Goal: Task Accomplishment & Management: Use online tool/utility

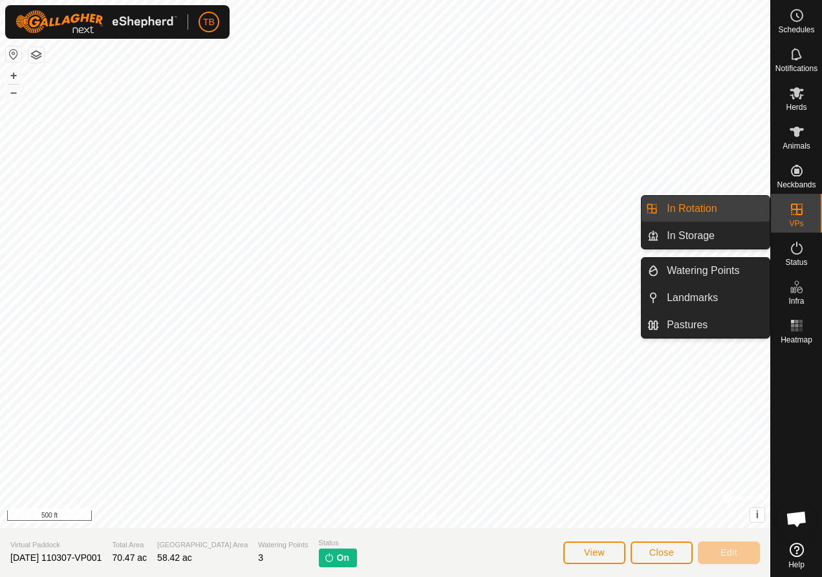
click at [790, 215] on icon at bounding box center [797, 210] width 16 height 16
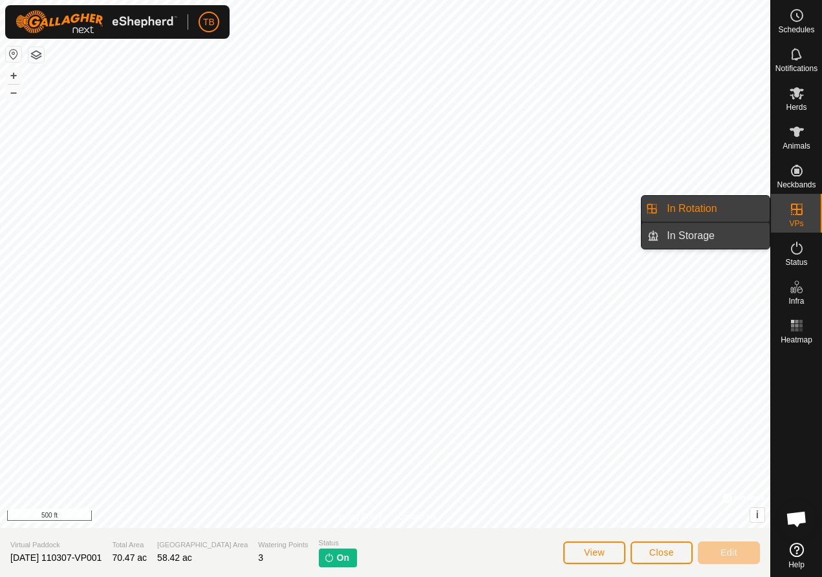
click at [707, 238] on link "In Storage" at bounding box center [714, 236] width 111 height 26
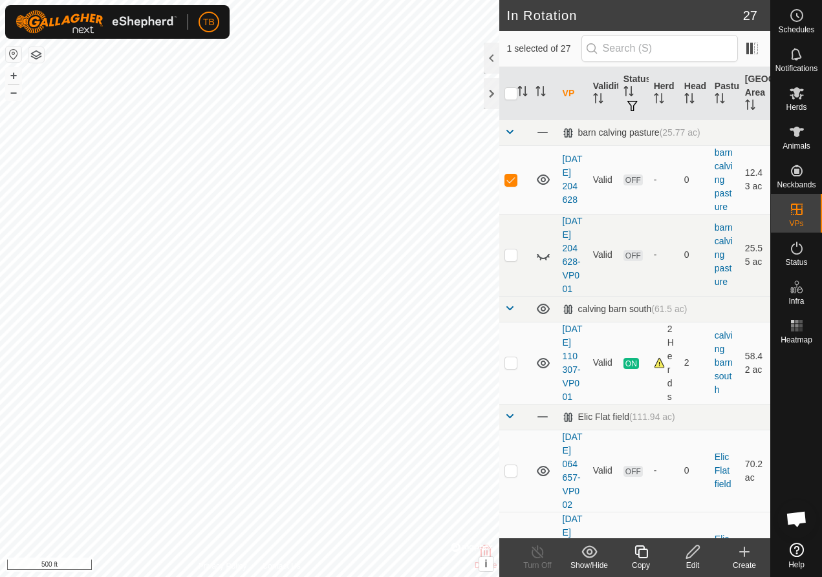
checkbox input "false"
checkbox input "true"
click at [643, 550] on icon at bounding box center [640, 552] width 13 height 13
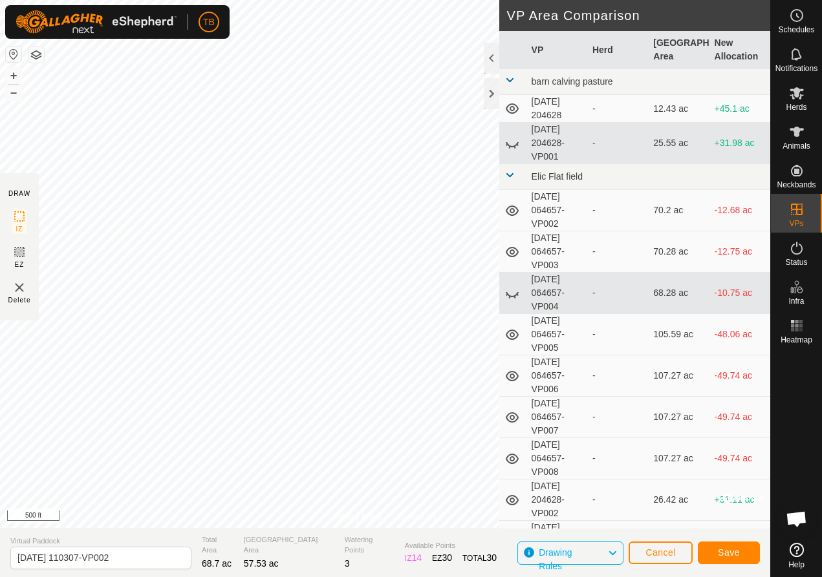
click at [731, 551] on span "Save" at bounding box center [729, 553] width 22 height 10
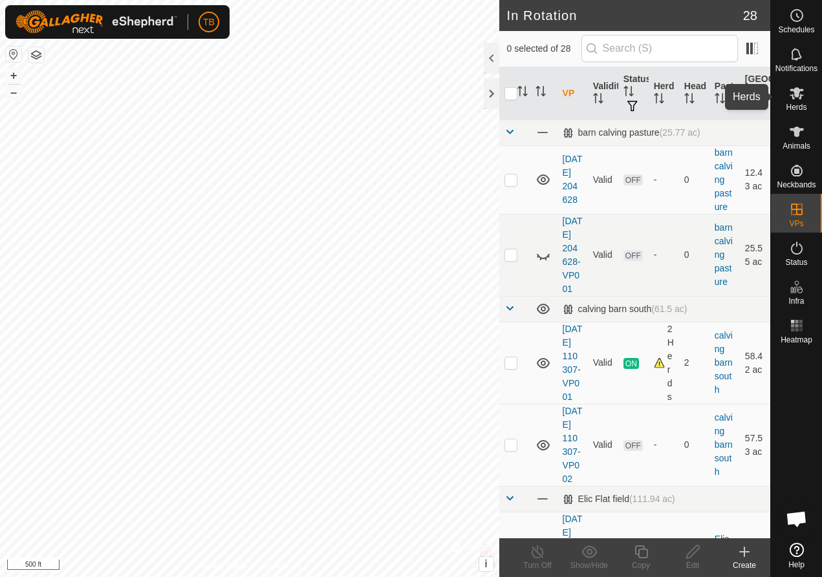
click at [796, 98] on icon at bounding box center [797, 93] width 16 height 16
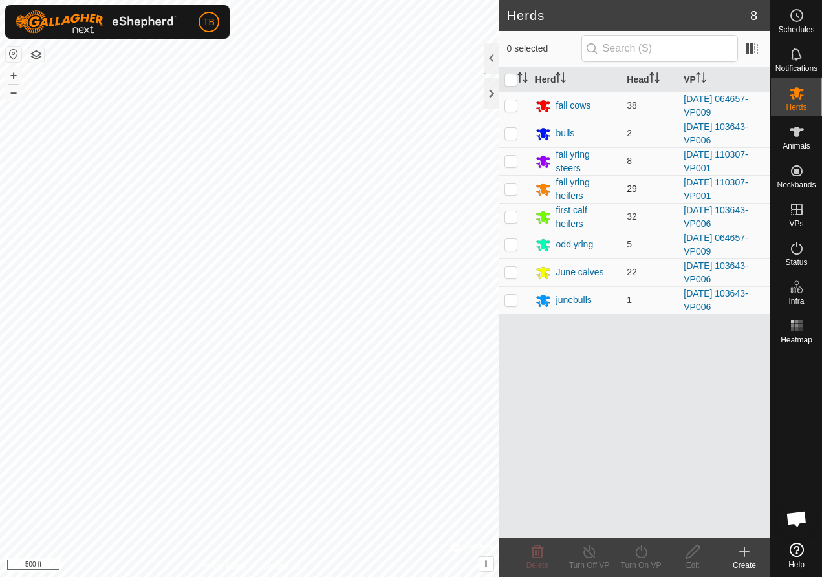
click at [507, 189] on p-checkbox at bounding box center [510, 189] width 13 height 10
checkbox input "true"
click at [512, 165] on p-checkbox at bounding box center [510, 161] width 13 height 10
checkbox input "true"
click at [641, 555] on icon at bounding box center [641, 552] width 16 height 16
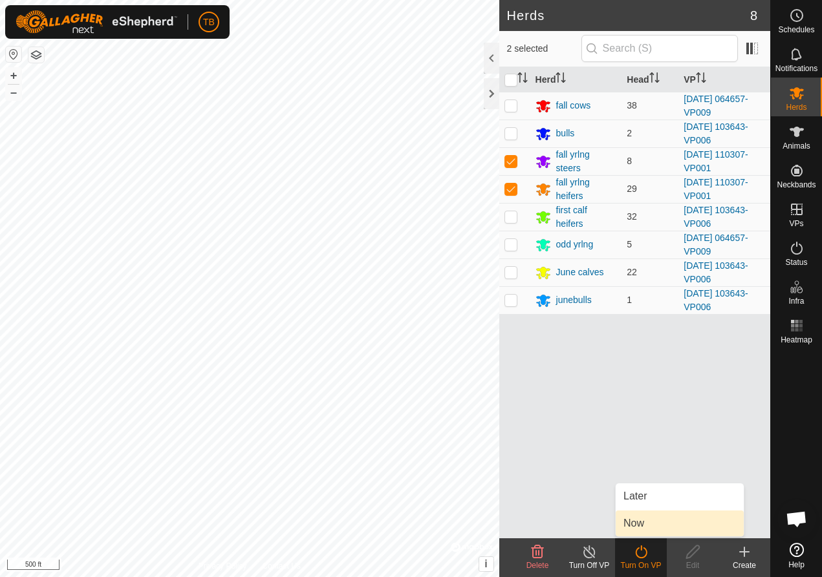
click at [634, 526] on link "Now" at bounding box center [679, 524] width 128 height 26
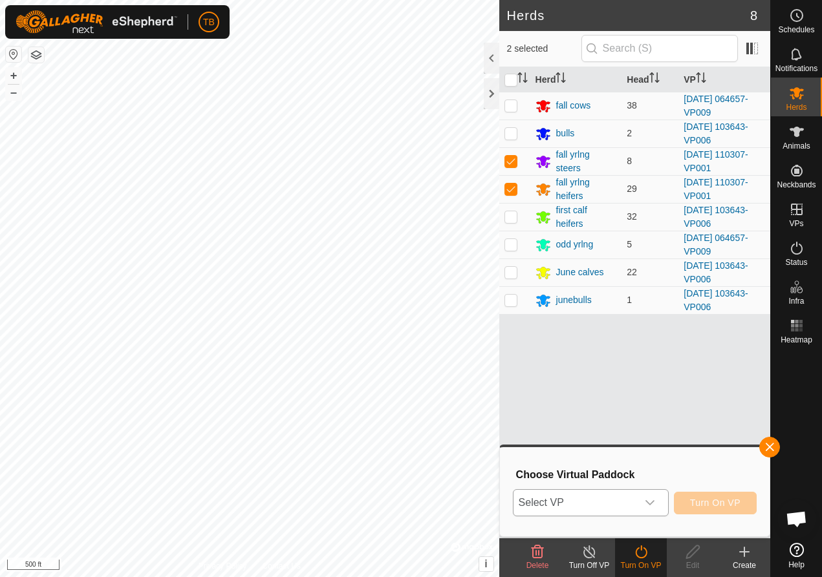
click at [652, 501] on icon "dropdown trigger" at bounding box center [649, 503] width 10 height 10
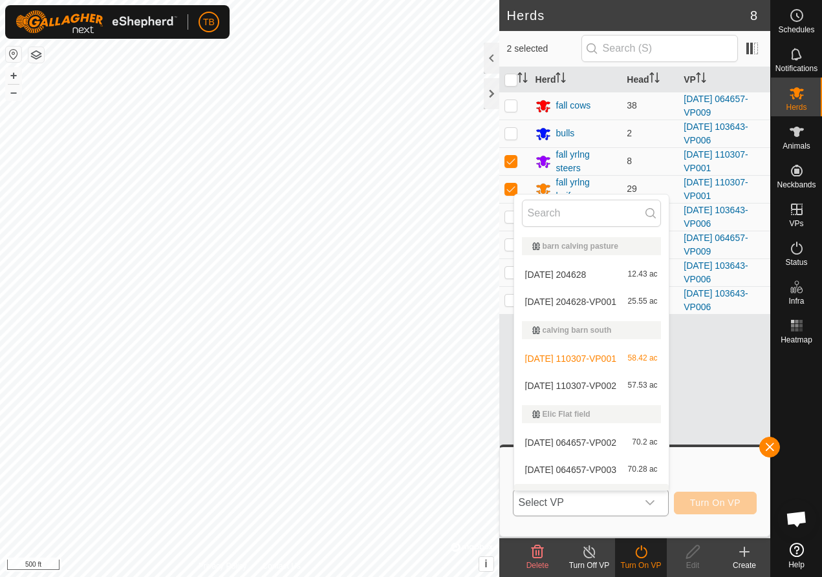
scroll to position [19, 0]
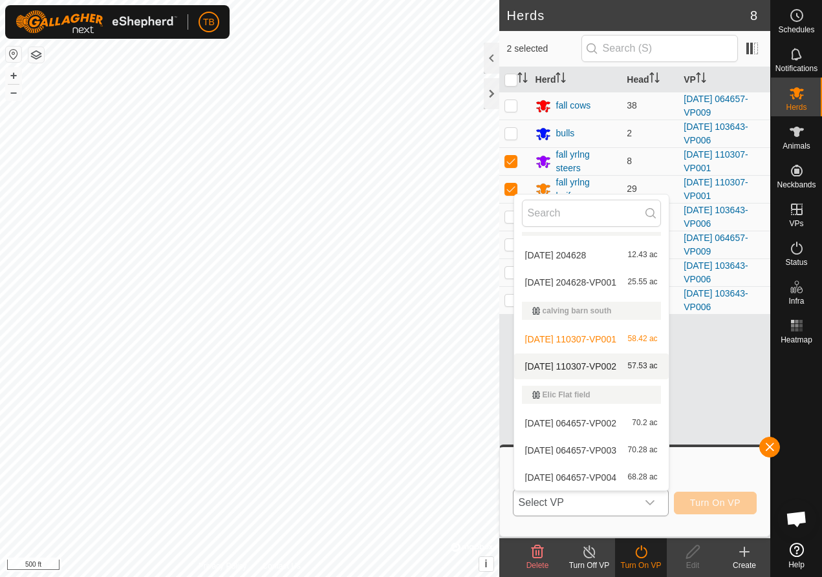
click at [614, 366] on li "[DATE] 110307-VP002 57.53 ac" at bounding box center [591, 367] width 154 height 26
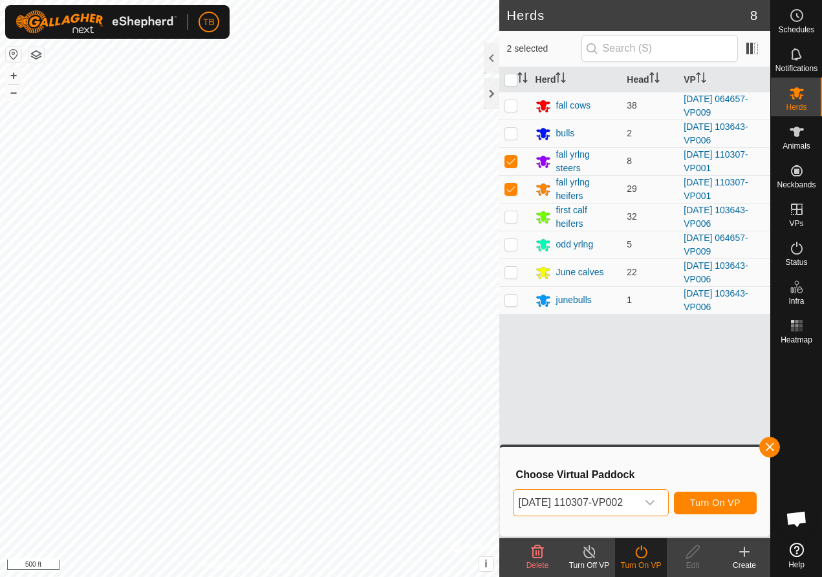
click at [728, 507] on span "Turn On VP" at bounding box center [715, 503] width 50 height 10
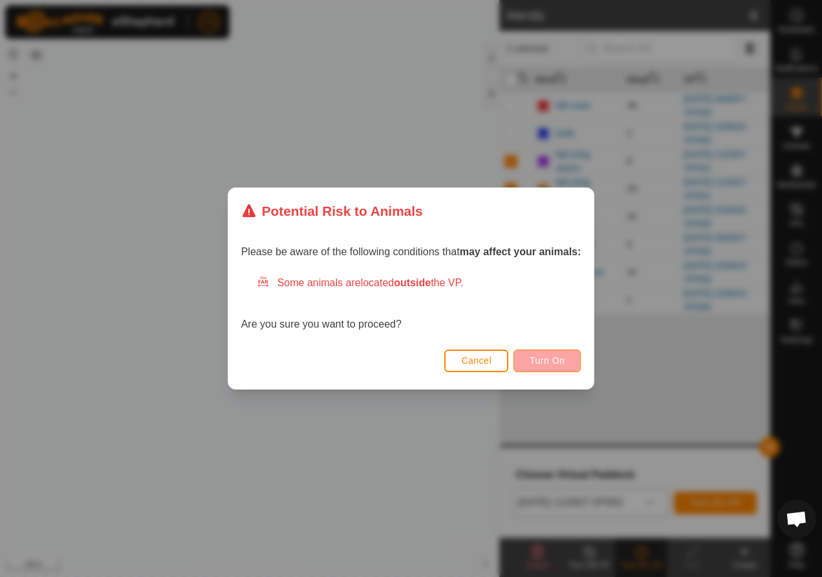
click at [540, 358] on span "Turn On" at bounding box center [546, 361] width 35 height 10
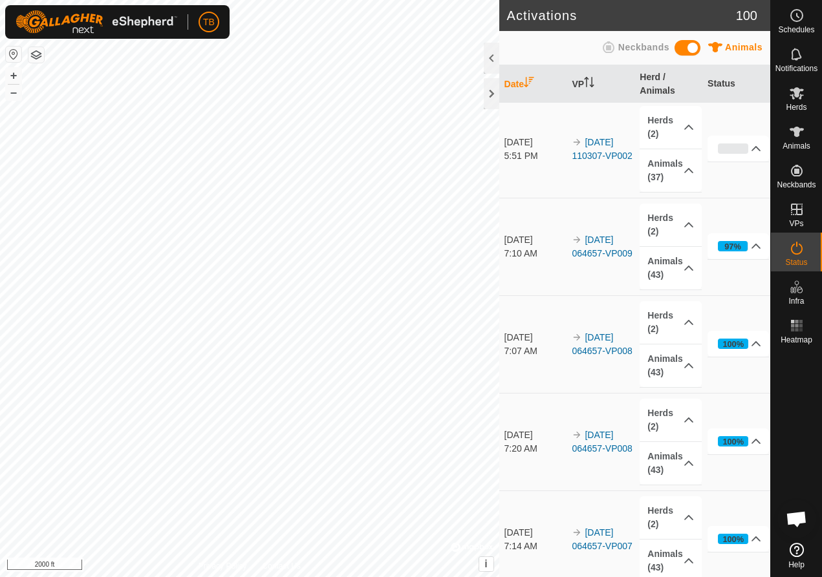
scroll to position [5, 0]
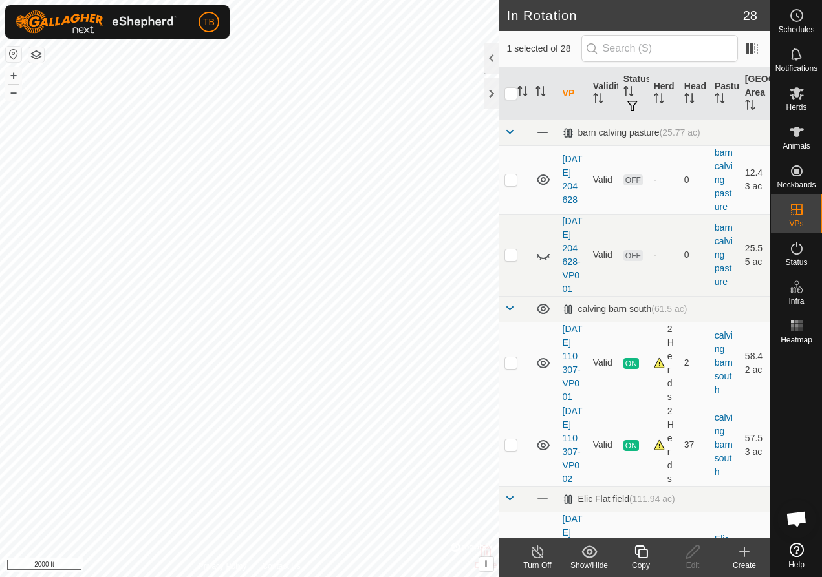
click at [641, 559] on icon at bounding box center [641, 552] width 16 height 16
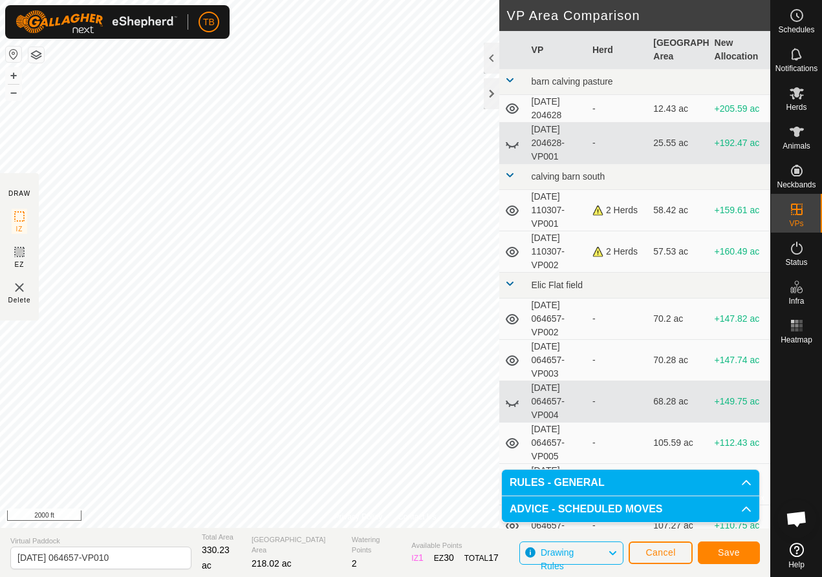
click at [741, 554] on button "Save" at bounding box center [728, 553] width 62 height 23
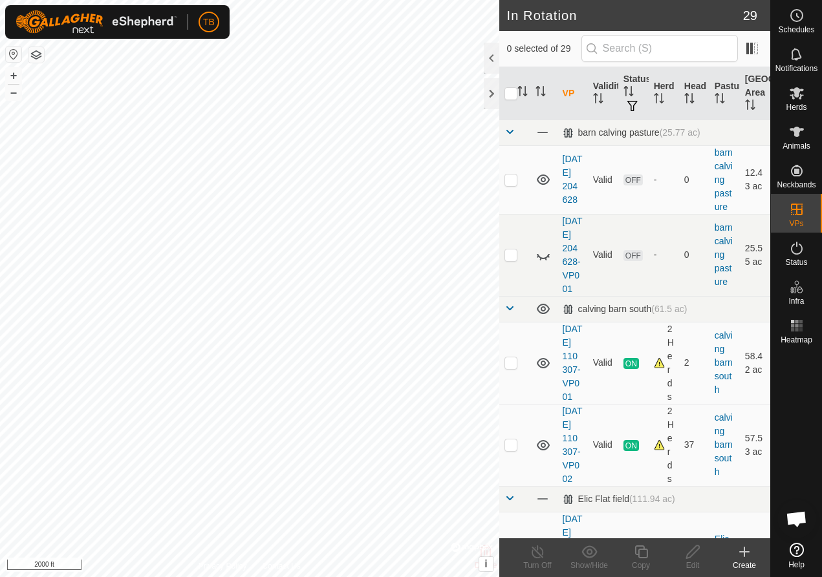
click at [802, 100] on icon at bounding box center [797, 93] width 16 height 16
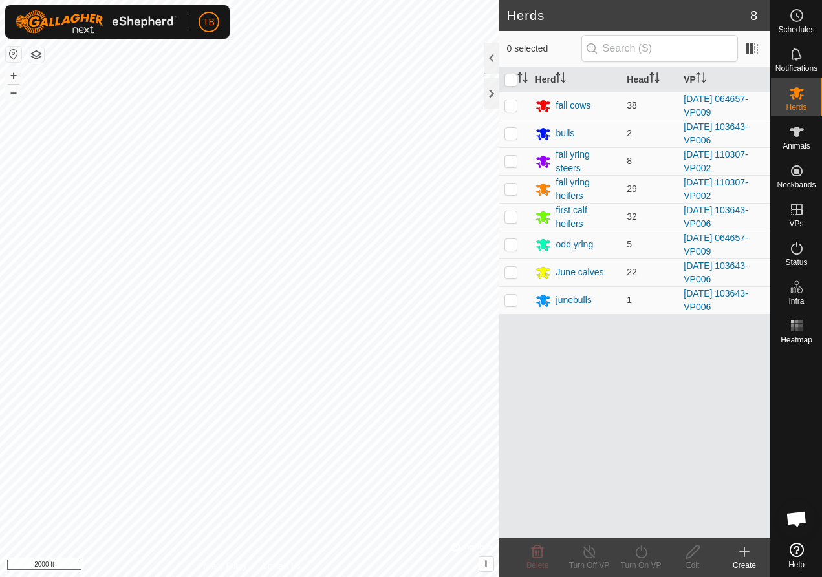
click at [514, 108] on p-checkbox at bounding box center [510, 105] width 13 height 10
checkbox input "true"
click at [511, 245] on p-checkbox at bounding box center [510, 244] width 13 height 10
checkbox input "true"
click at [636, 558] on icon at bounding box center [641, 552] width 16 height 16
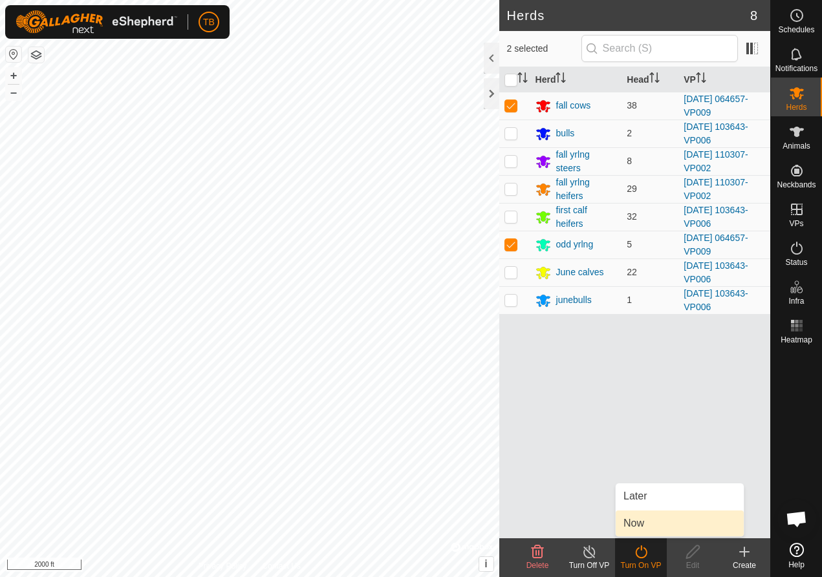
click at [643, 518] on link "Now" at bounding box center [679, 524] width 128 height 26
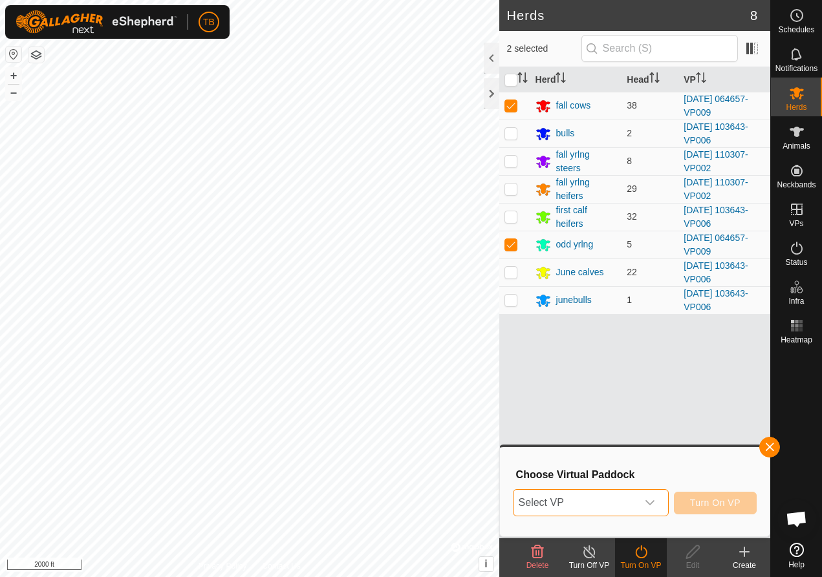
click at [596, 493] on span "Select VP" at bounding box center [574, 503] width 123 height 26
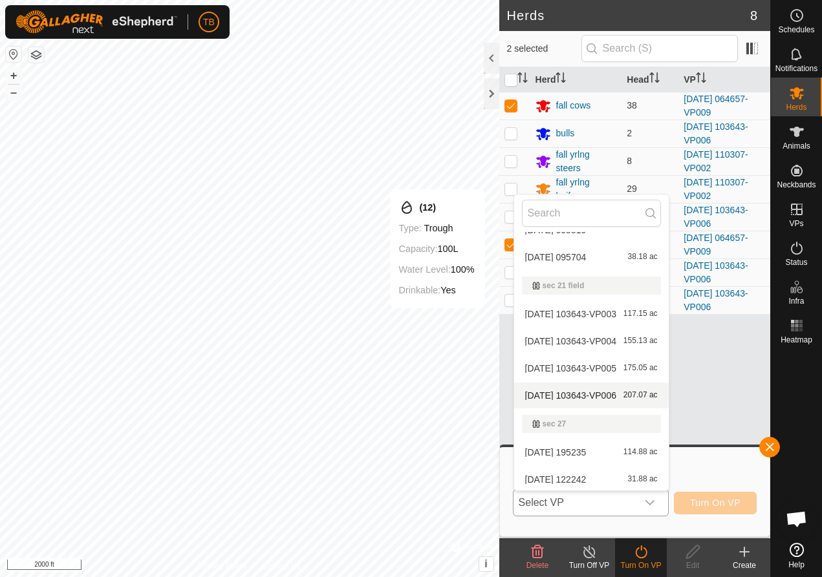
scroll to position [736, 0]
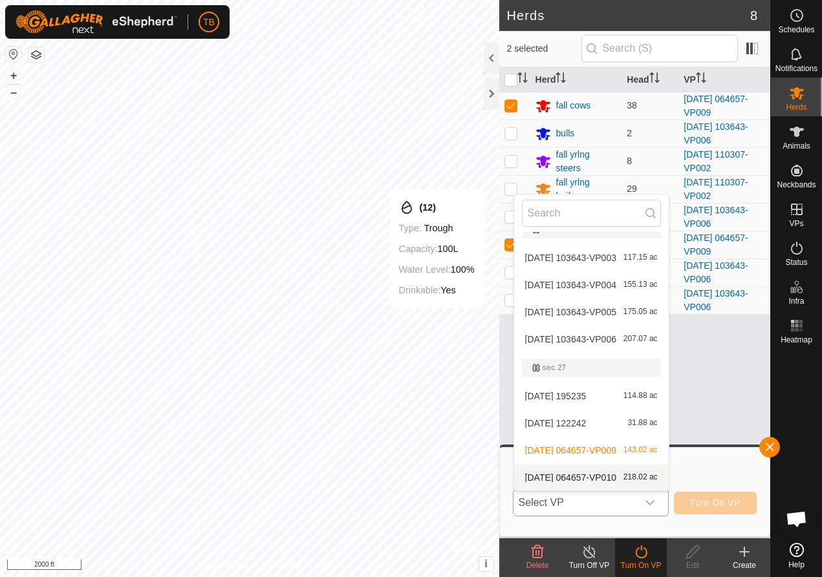
click at [613, 473] on li "[DATE] 064657-VP010 218.02 ac" at bounding box center [591, 478] width 154 height 26
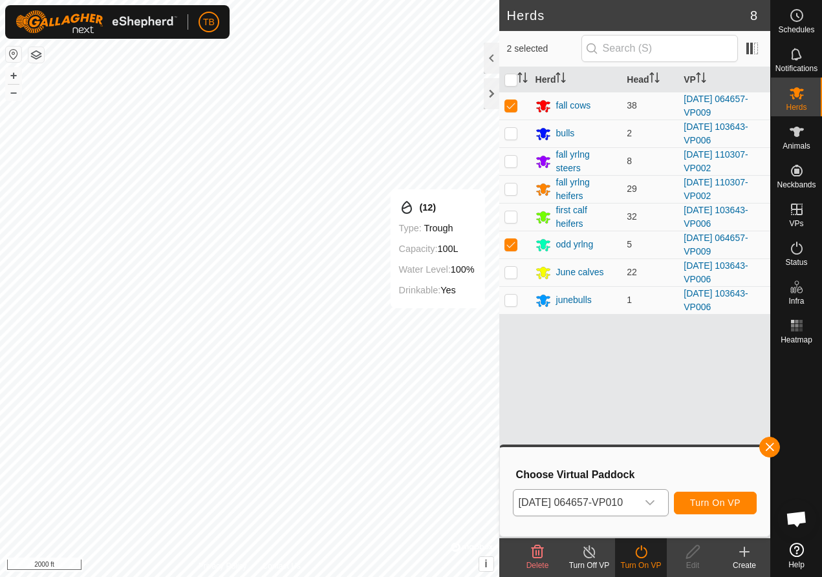
click at [705, 498] on span "Turn On VP" at bounding box center [715, 503] width 50 height 10
